Goal: Check status: Check status

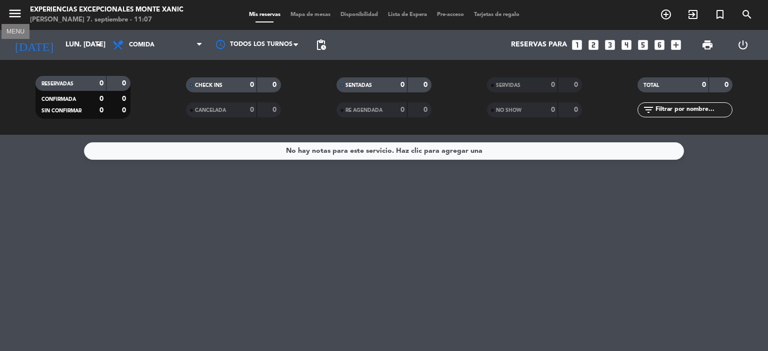
click at [10, 13] on icon "menu" at bounding box center [14, 13] width 15 height 15
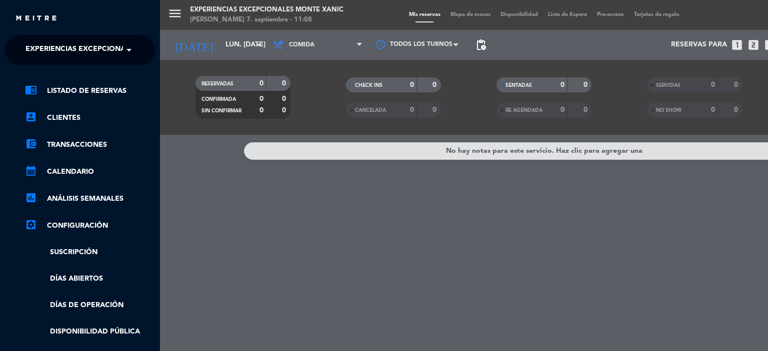
click at [126, 53] on span at bounding box center [131, 49] width 17 height 21
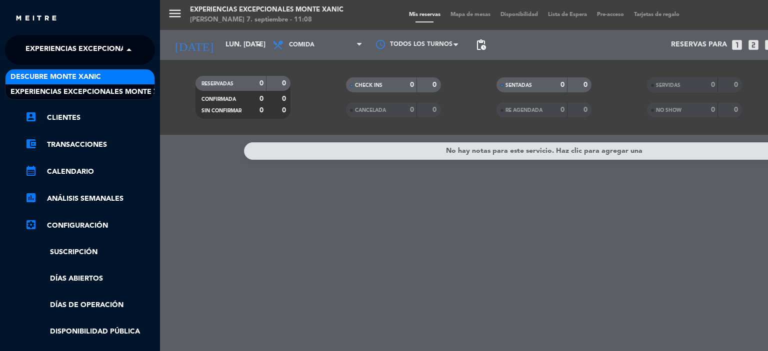
click at [115, 73] on div "Descubre Monte Xanic" at bounding box center [79, 76] width 149 height 15
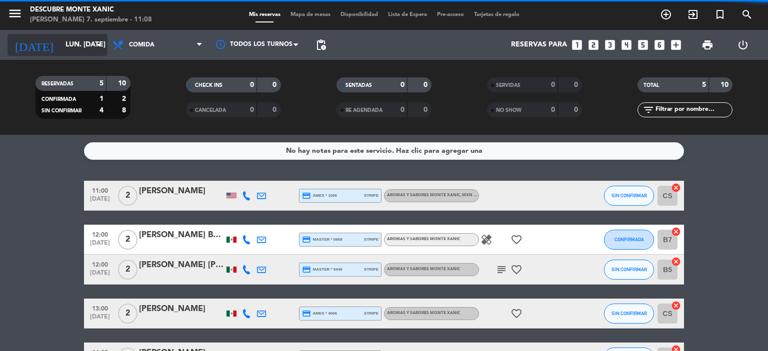
click at [92, 45] on div "[DATE] lun. [DATE] arrow_drop_down" at bounding box center [57, 45] width 100 height 22
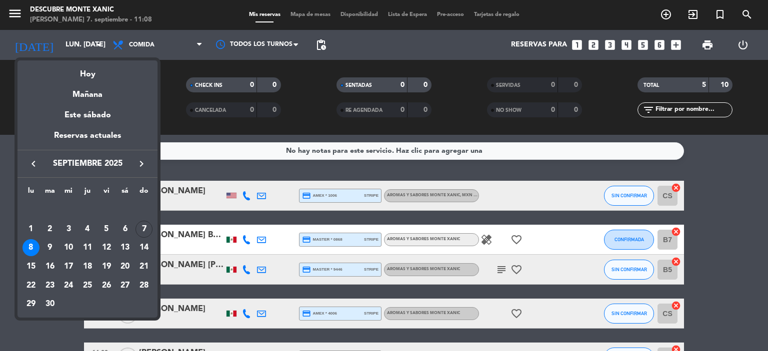
click at [91, 43] on div at bounding box center [384, 175] width 768 height 351
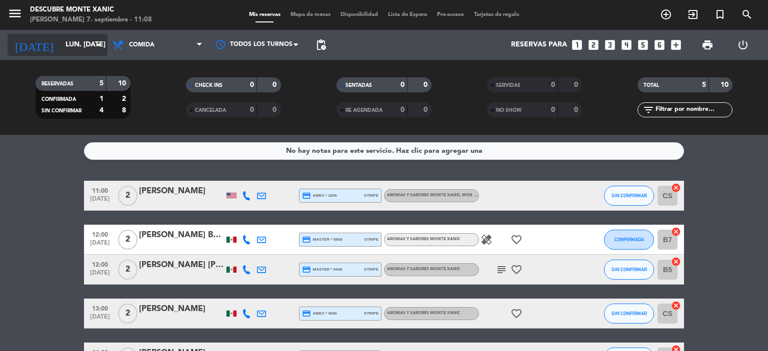
click at [84, 53] on input "lun. [DATE]" at bounding box center [107, 45] width 95 height 18
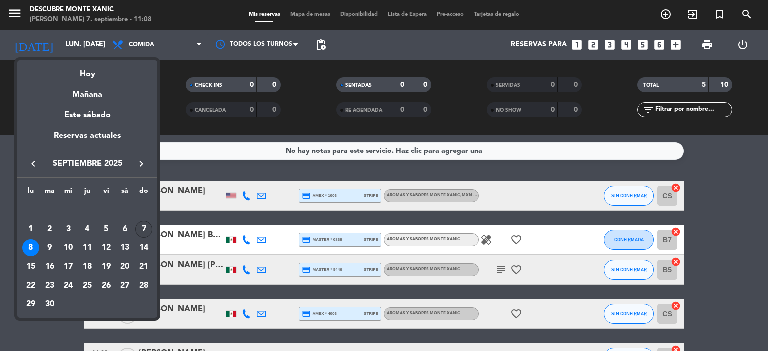
click at [143, 227] on div "7" at bounding box center [143, 229] width 17 height 17
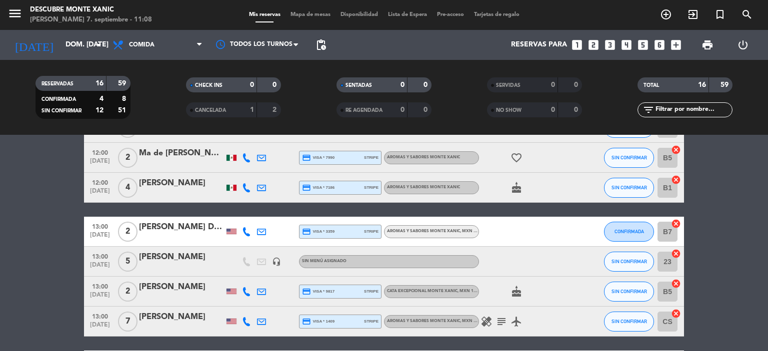
scroll to position [250, 0]
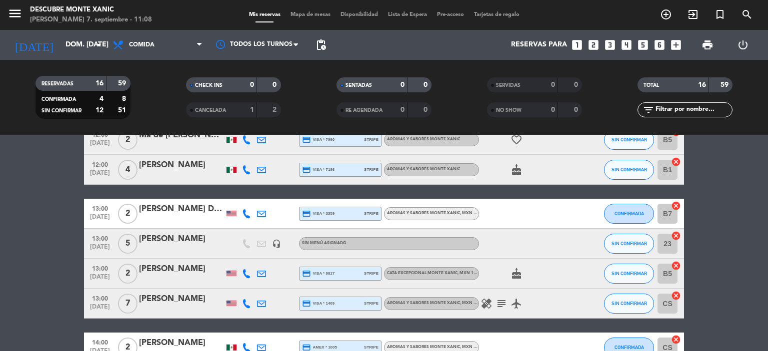
click at [188, 213] on div "[PERSON_NAME] De La [PERSON_NAME]" at bounding box center [181, 209] width 85 height 13
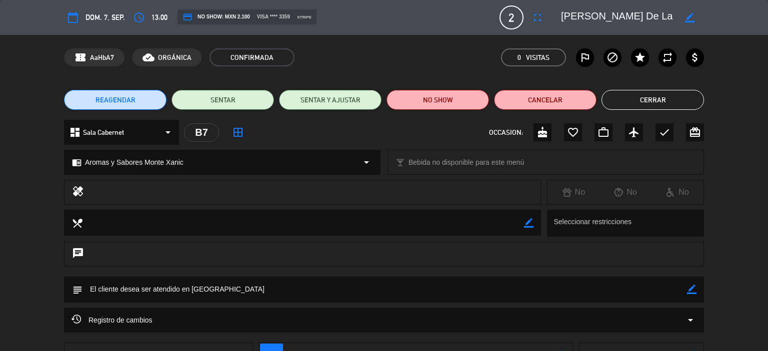
drag, startPoint x: 640, startPoint y: 98, endPoint x: 625, endPoint y: 103, distance: 15.2
click at [640, 98] on button "Cerrar" at bounding box center [652, 100] width 102 height 20
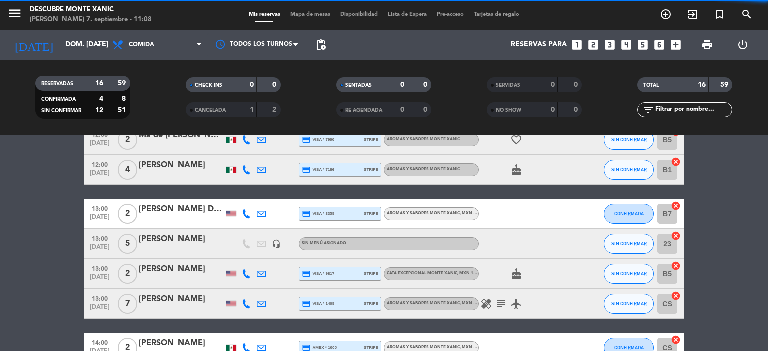
click at [186, 242] on div "[PERSON_NAME]" at bounding box center [181, 239] width 85 height 13
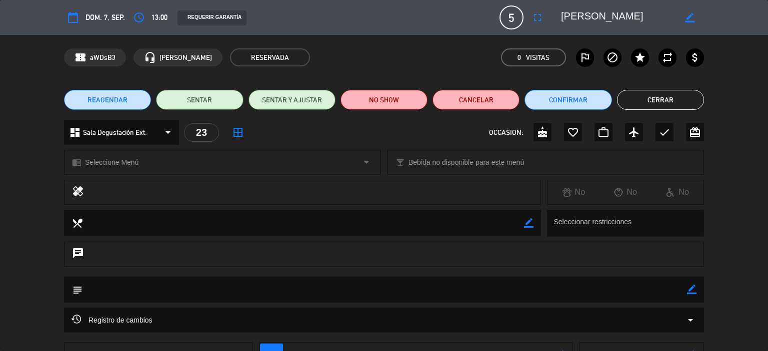
click at [658, 99] on button "Cerrar" at bounding box center [660, 100] width 87 height 20
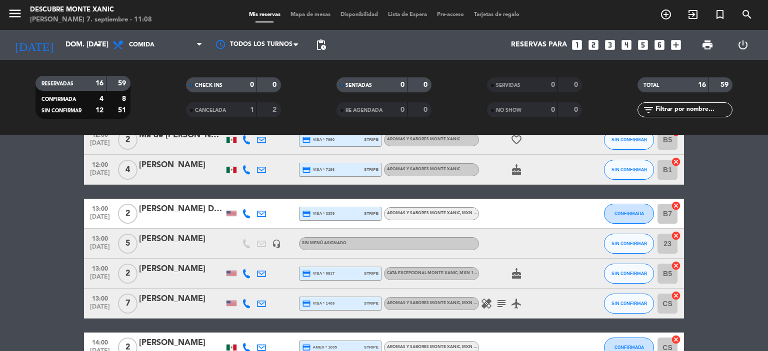
click at [173, 267] on div "[PERSON_NAME]" at bounding box center [181, 269] width 85 height 13
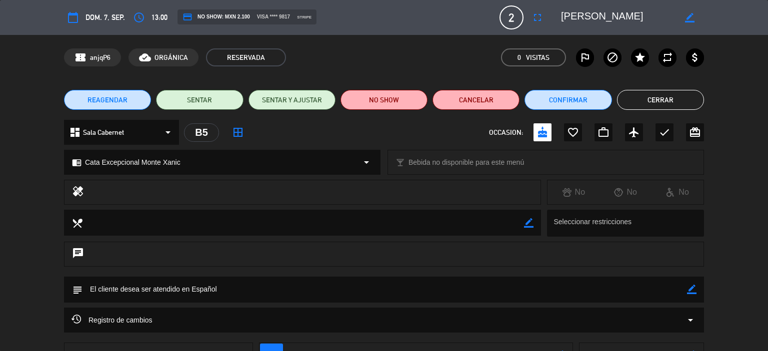
click at [662, 98] on button "Cerrar" at bounding box center [660, 100] width 87 height 20
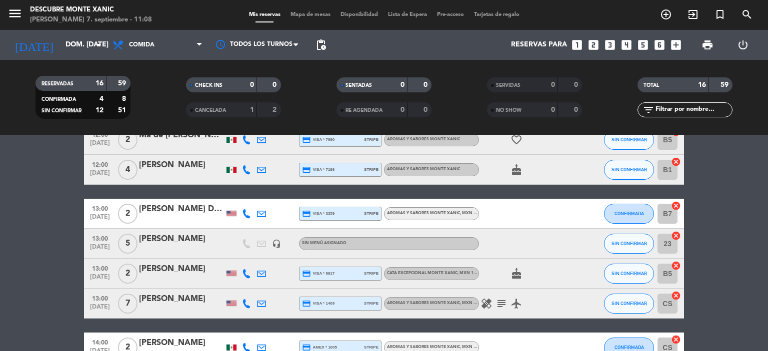
click at [181, 297] on div "[PERSON_NAME]" at bounding box center [181, 299] width 85 height 13
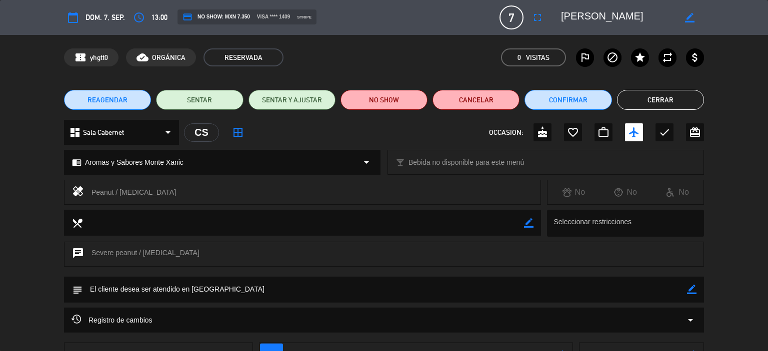
click at [667, 105] on button "Cerrar" at bounding box center [660, 100] width 87 height 20
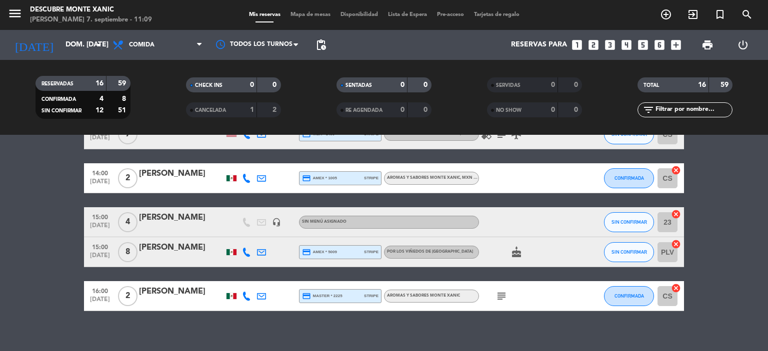
scroll to position [429, 0]
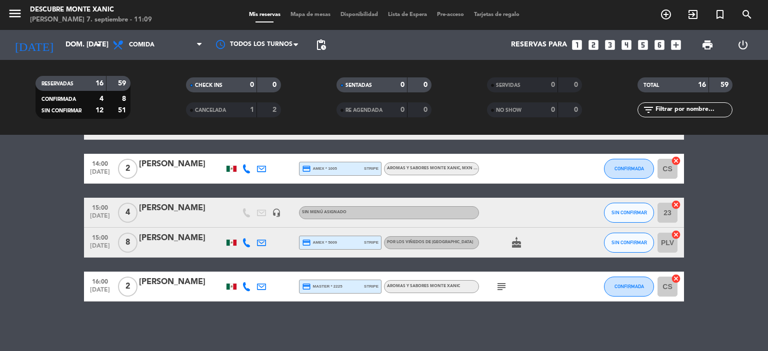
click at [176, 211] on div "[PERSON_NAME]" at bounding box center [181, 208] width 85 height 13
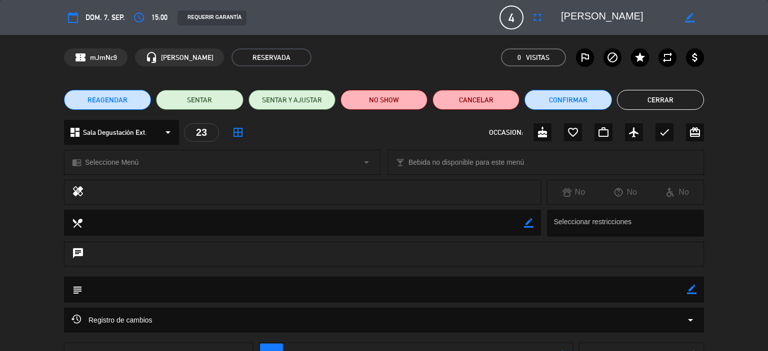
click at [658, 104] on button "Cerrar" at bounding box center [660, 100] width 87 height 20
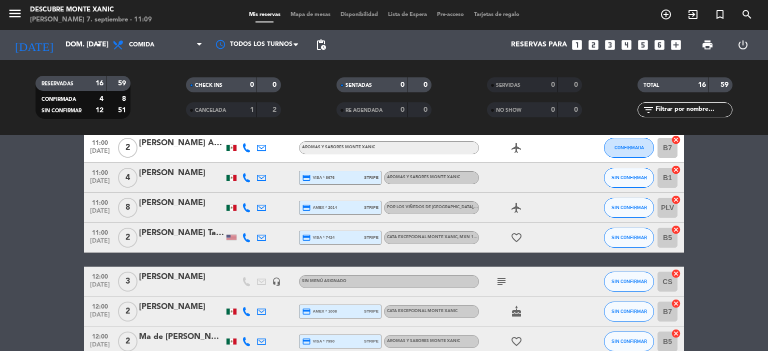
scroll to position [0, 0]
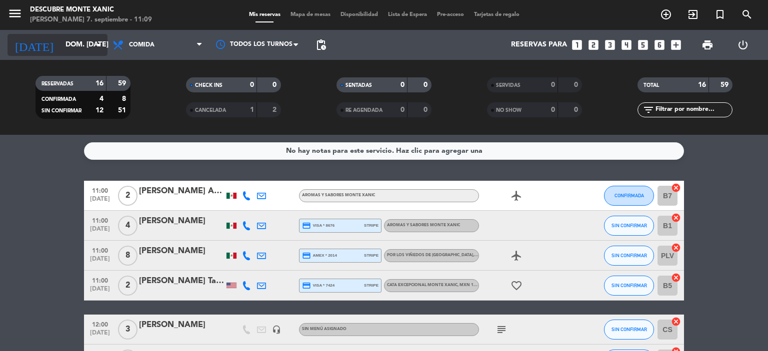
click at [69, 48] on input "dom. [DATE]" at bounding box center [107, 45] width 95 height 18
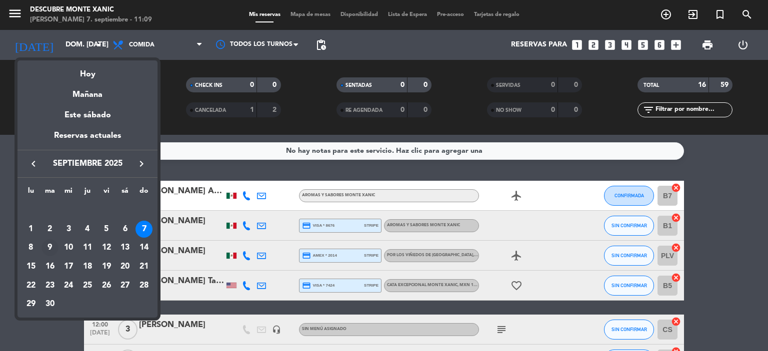
click at [50, 244] on div "9" at bounding box center [49, 247] width 17 height 17
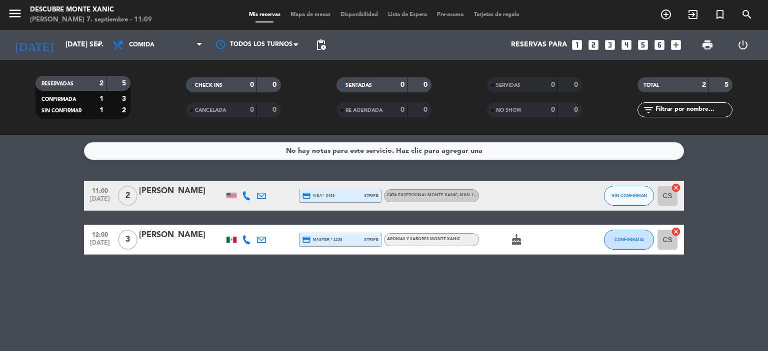
click at [194, 195] on div "[PERSON_NAME]" at bounding box center [181, 191] width 85 height 13
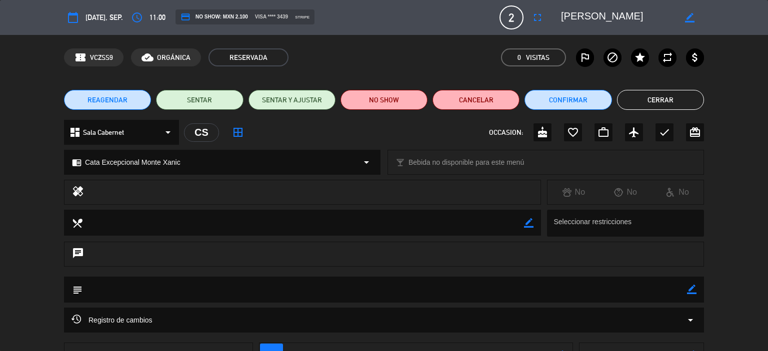
click at [656, 94] on button "Cerrar" at bounding box center [660, 100] width 87 height 20
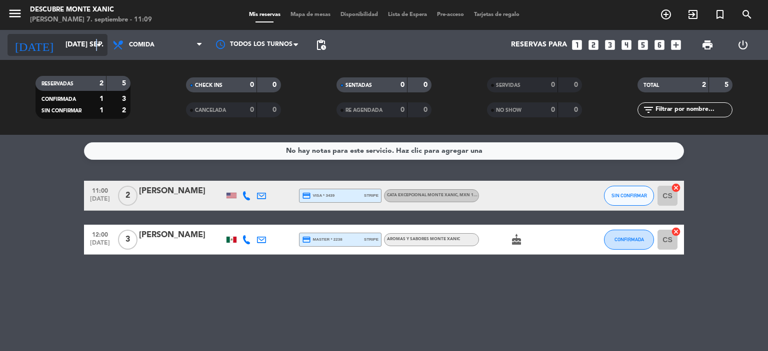
click at [97, 44] on icon "arrow_drop_down" at bounding box center [99, 45] width 12 height 12
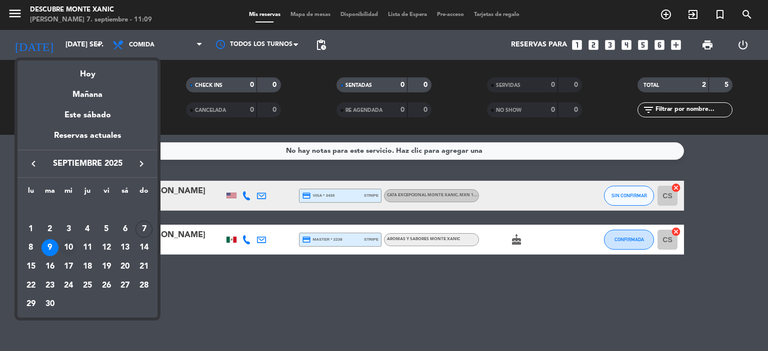
click at [68, 243] on div "10" at bounding box center [68, 247] width 17 height 17
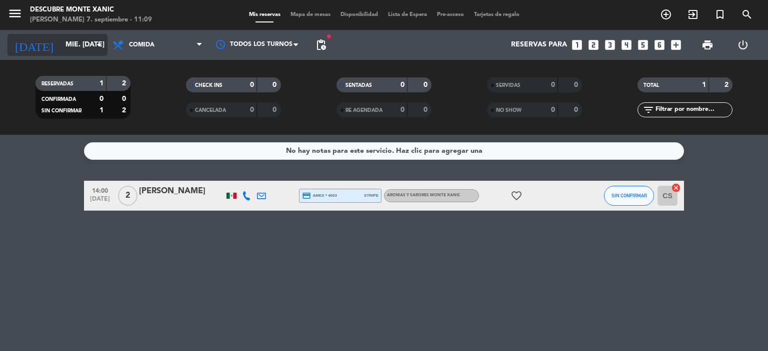
click at [68, 45] on input "mié. [DATE]" at bounding box center [107, 45] width 95 height 18
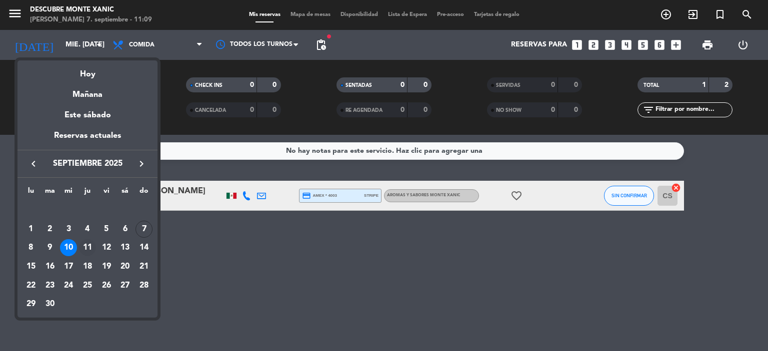
click at [85, 244] on div "11" at bounding box center [87, 247] width 17 height 17
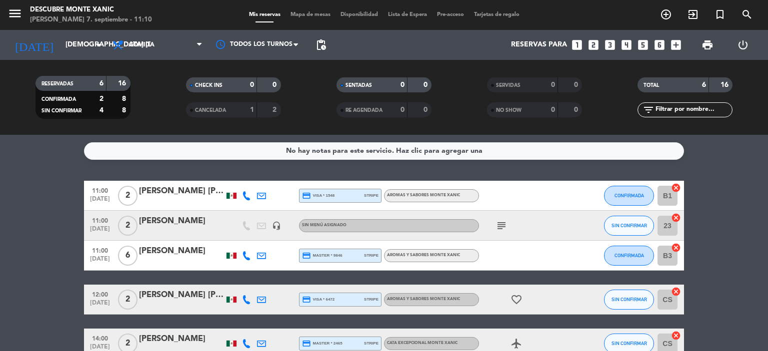
click at [500, 225] on icon "subject" at bounding box center [501, 226] width 12 height 12
click at [500, 226] on icon "subject" at bounding box center [501, 226] width 12 height 12
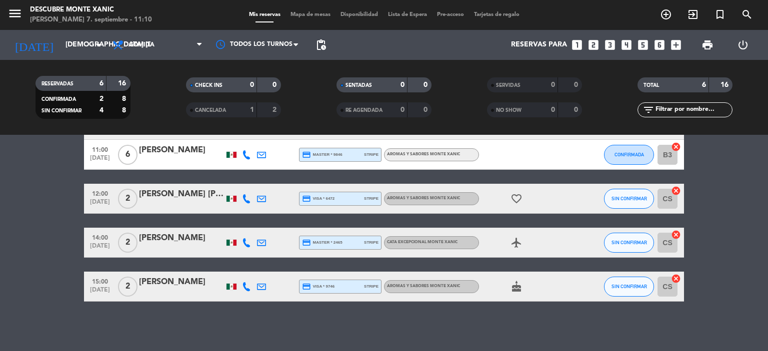
scroll to position [51, 0]
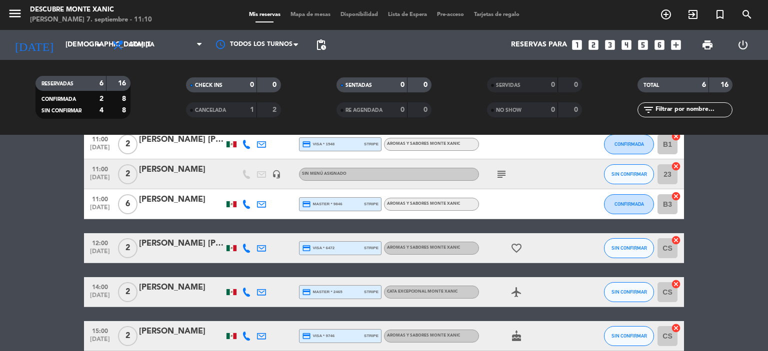
click at [164, 200] on div "[PERSON_NAME]" at bounding box center [181, 199] width 85 height 13
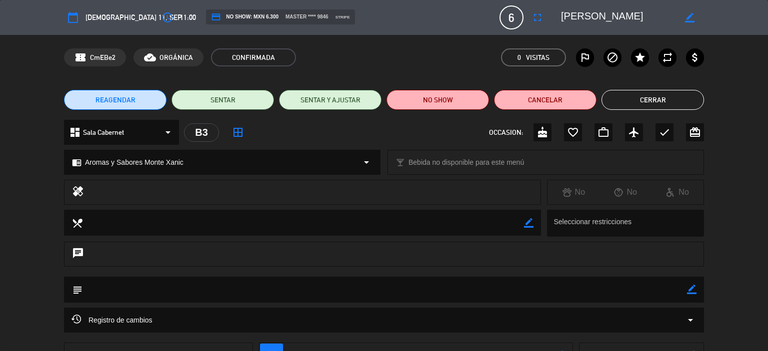
click at [649, 103] on button "Cerrar" at bounding box center [652, 100] width 102 height 20
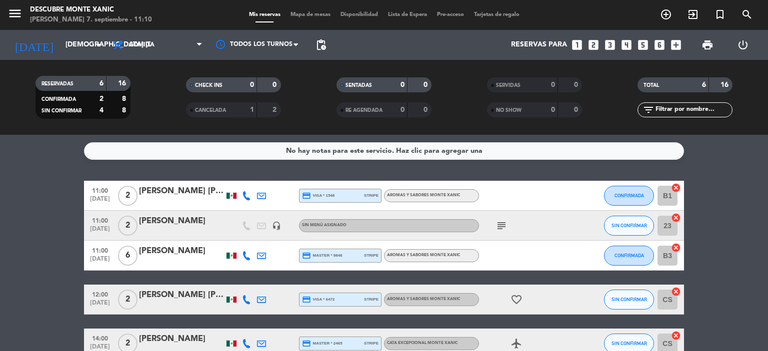
scroll to position [0, 0]
click at [97, 43] on icon "arrow_drop_down" at bounding box center [99, 45] width 12 height 12
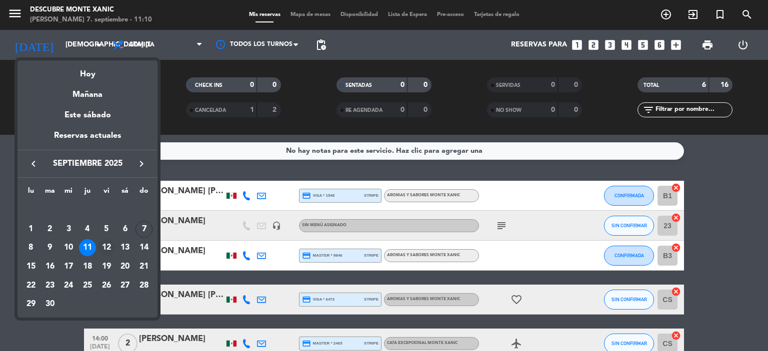
click at [109, 245] on div "12" at bounding box center [106, 247] width 17 height 17
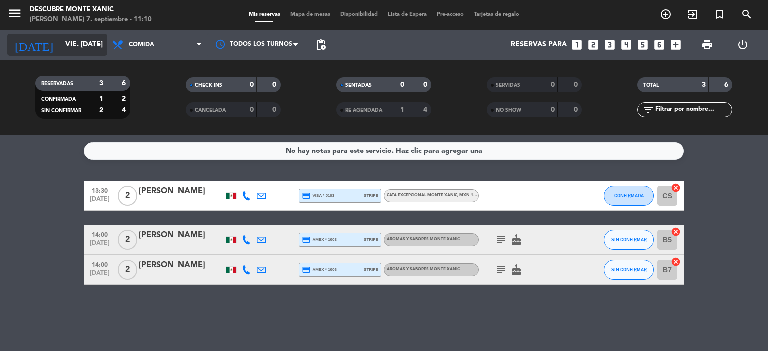
click at [84, 49] on input "vie. [DATE]" at bounding box center [107, 45] width 95 height 18
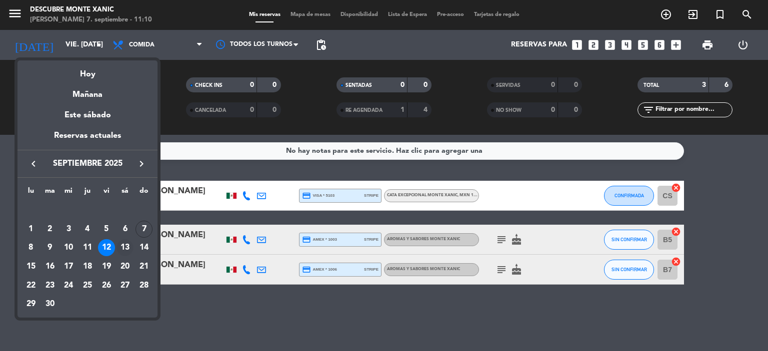
click at [124, 249] on div "13" at bounding box center [124, 247] width 17 height 17
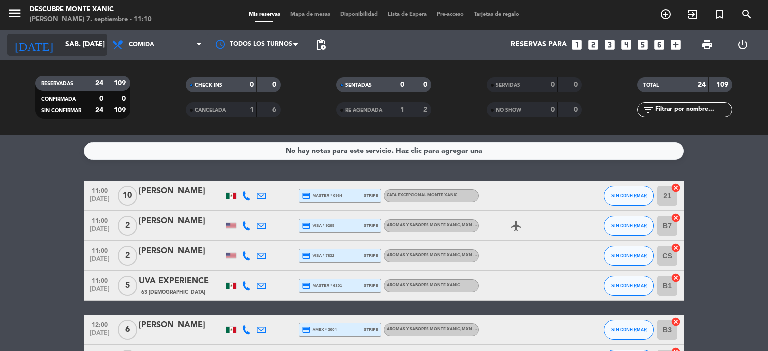
click at [88, 52] on input "sáb. [DATE]" at bounding box center [107, 45] width 95 height 18
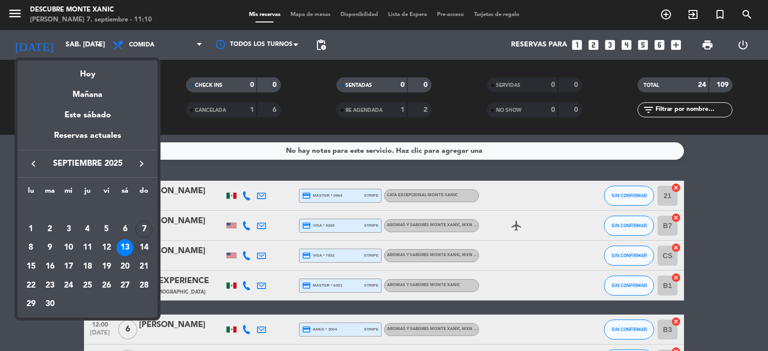
click at [143, 246] on div "14" at bounding box center [143, 247] width 17 height 17
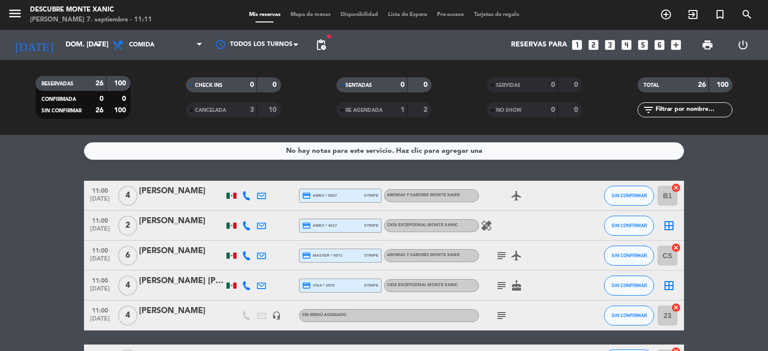
click at [498, 314] on icon "subject" at bounding box center [501, 316] width 12 height 12
click at [499, 314] on icon "subject" at bounding box center [501, 316] width 12 height 12
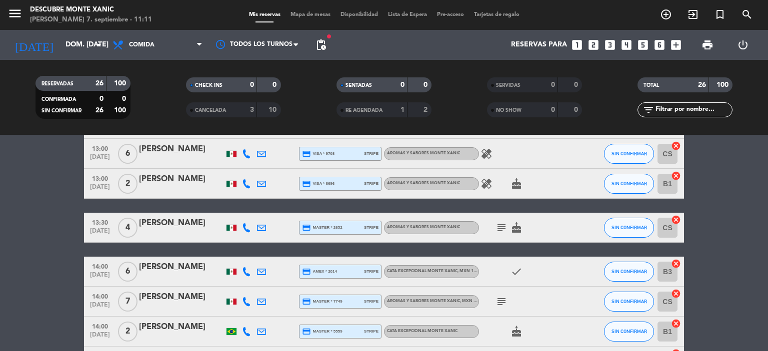
scroll to position [450, 0]
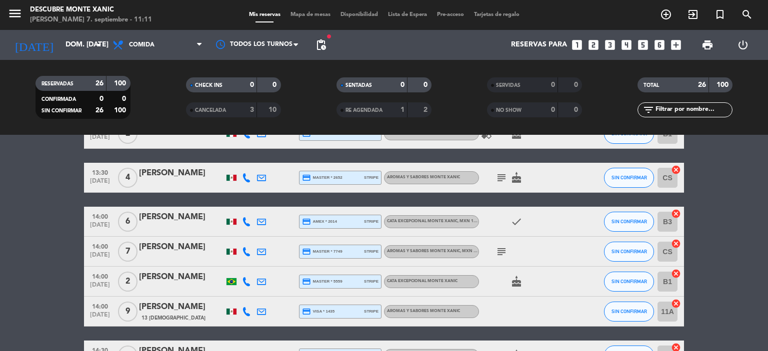
click at [171, 281] on div "[PERSON_NAME]" at bounding box center [181, 277] width 85 height 13
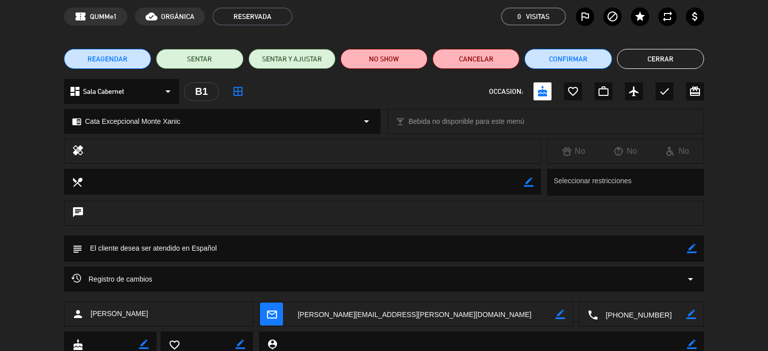
scroll to position [0, 0]
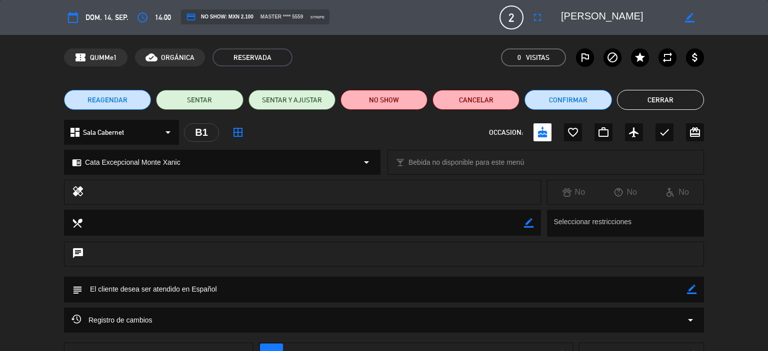
click at [647, 101] on button "Cerrar" at bounding box center [660, 100] width 87 height 20
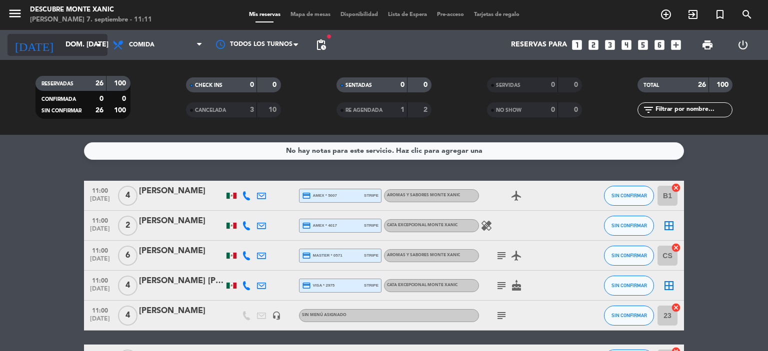
click at [90, 36] on input "dom. [DATE]" at bounding box center [107, 45] width 95 height 18
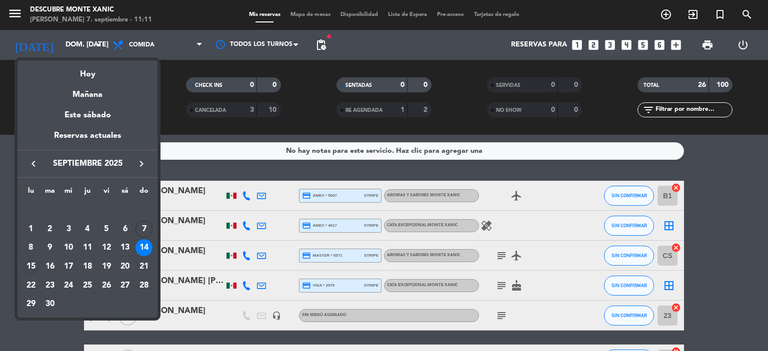
click at [32, 261] on div "15" at bounding box center [30, 266] width 17 height 17
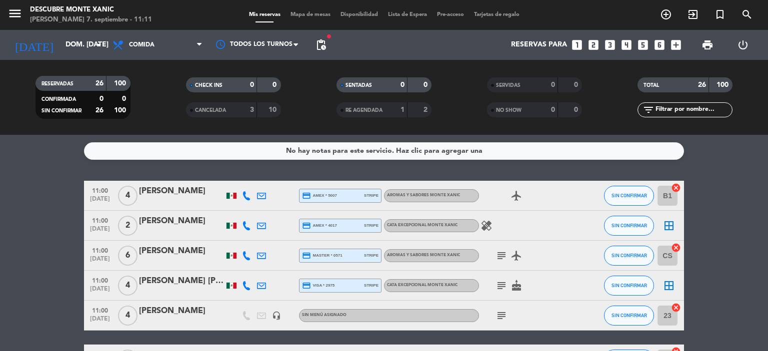
type input "lun. [DATE]"
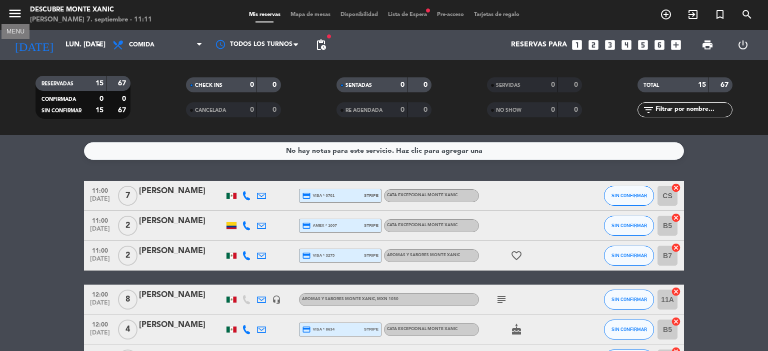
click at [18, 8] on icon "menu" at bounding box center [14, 13] width 15 height 15
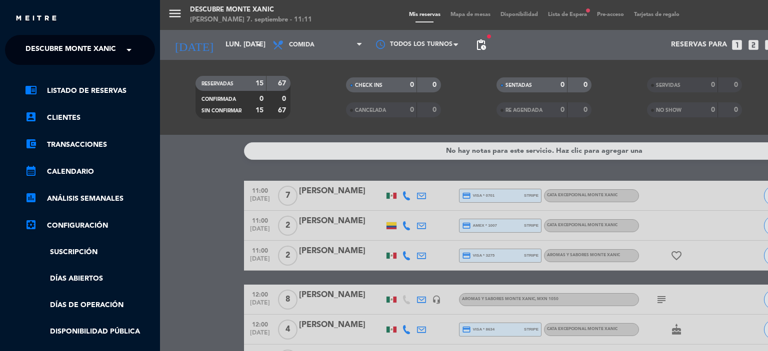
click at [118, 53] on div "× Descubre Monte Xanic" at bounding box center [71, 49] width 101 height 21
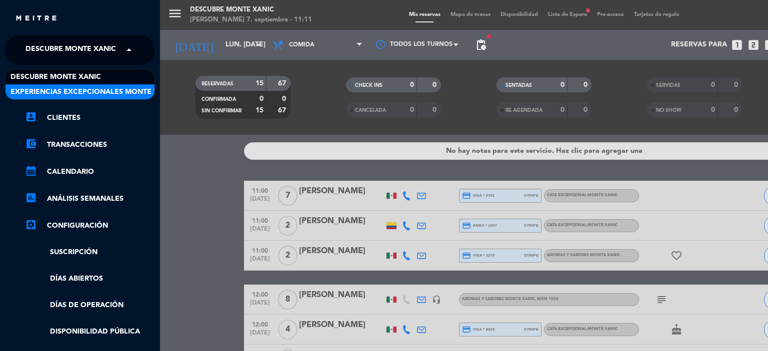
click at [98, 89] on span "Experiencias Excepcionales Monte Xanic" at bounding box center [92, 91] width 165 height 11
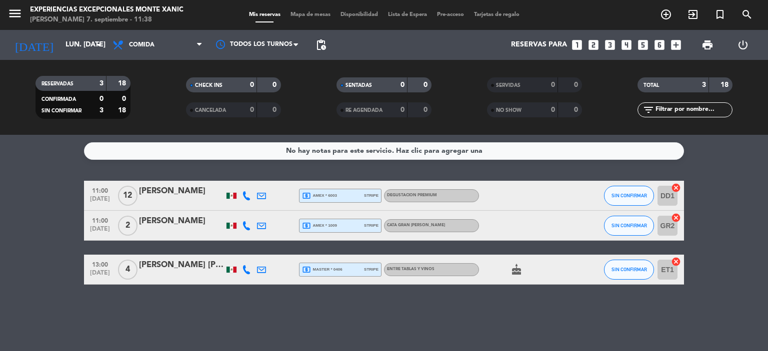
click at [745, 15] on icon "search" at bounding box center [747, 14] width 12 height 12
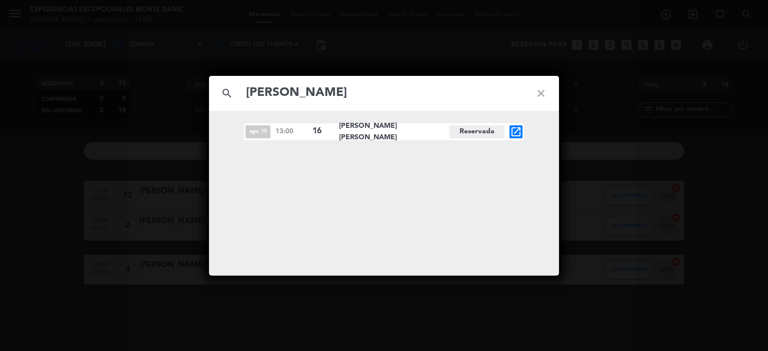
type input "[PERSON_NAME]"
click at [517, 131] on icon "open_in_new" at bounding box center [516, 132] width 12 height 12
